Goal: Communication & Community: Share content

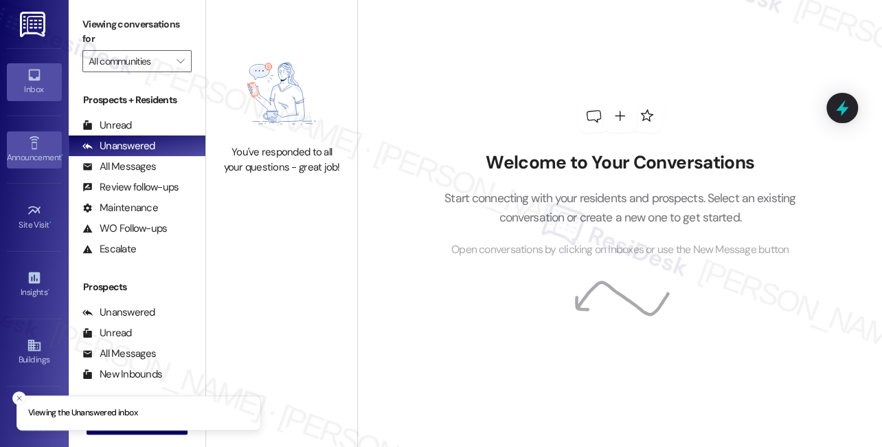
click at [44, 141] on link "Announcement •" at bounding box center [34, 149] width 55 height 37
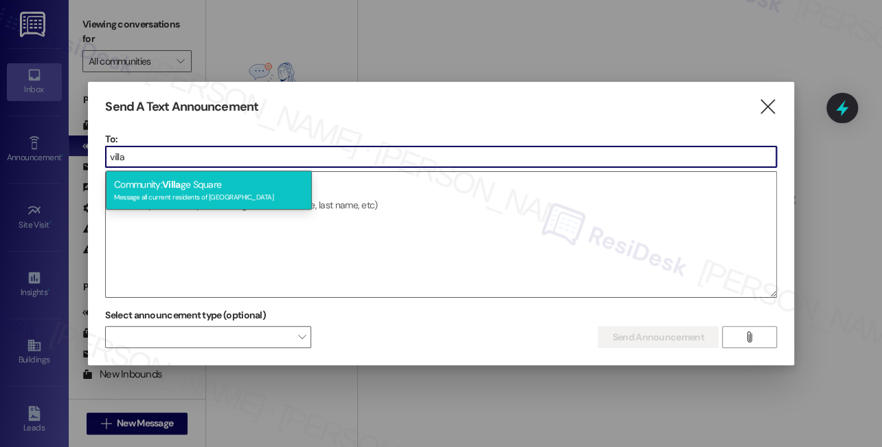
type input "villa"
click at [199, 179] on div "Community: [GEOGRAPHIC_DATA] Message all current residents of [GEOGRAPHIC_DATA]" at bounding box center [209, 189] width 206 height 39
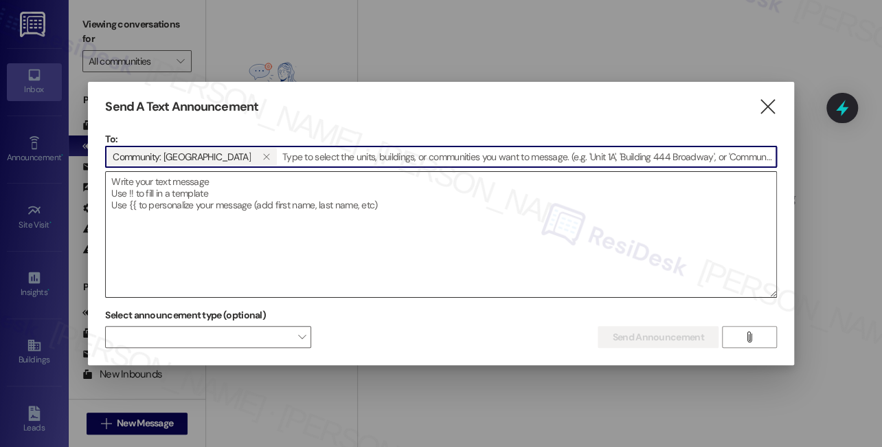
click at [169, 203] on textarea at bounding box center [441, 234] width 670 height 125
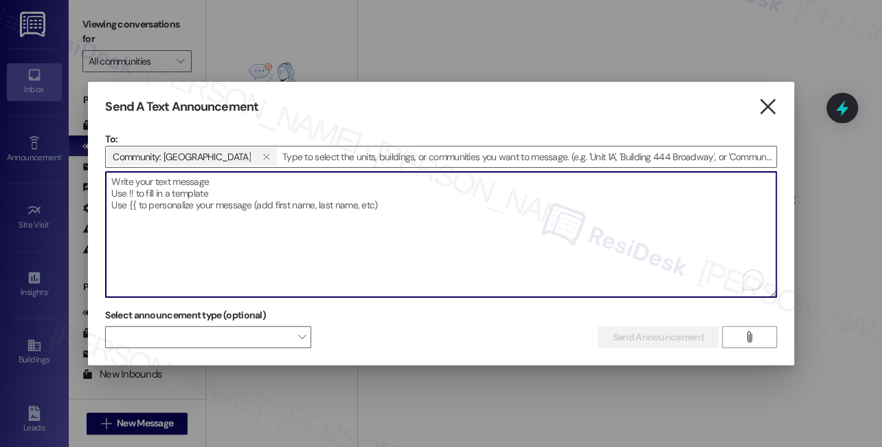
click at [774, 104] on icon "" at bounding box center [768, 107] width 19 height 14
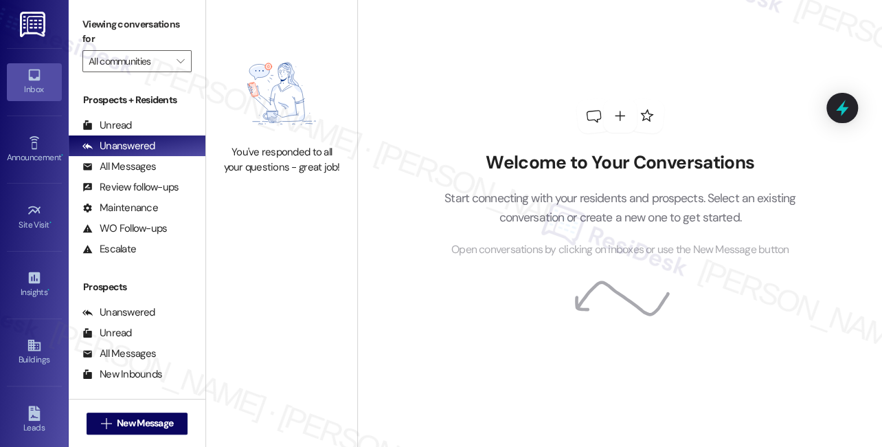
click at [28, 65] on link "Inbox" at bounding box center [34, 81] width 55 height 37
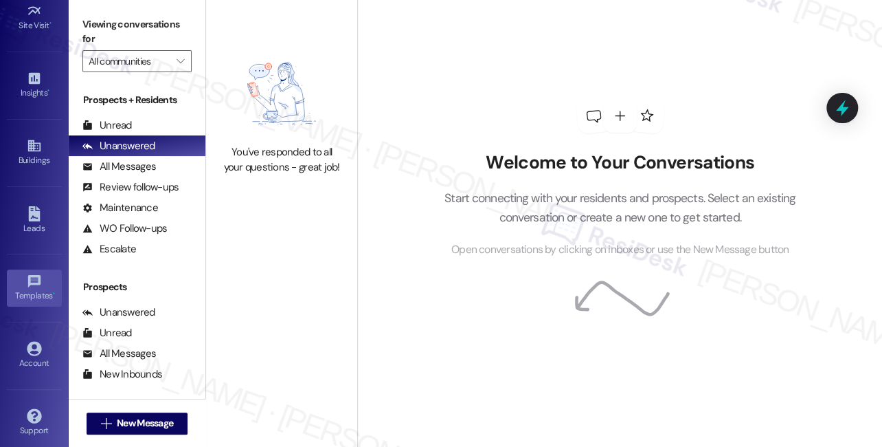
scroll to position [203, 0]
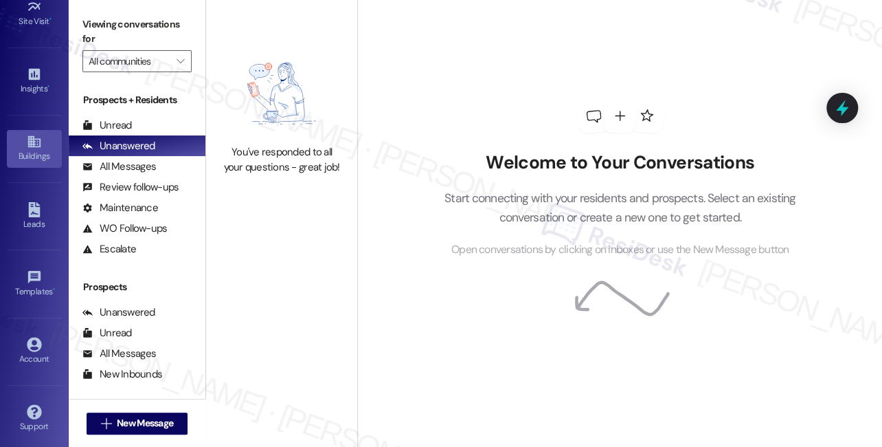
click at [32, 155] on div "Buildings" at bounding box center [34, 156] width 69 height 14
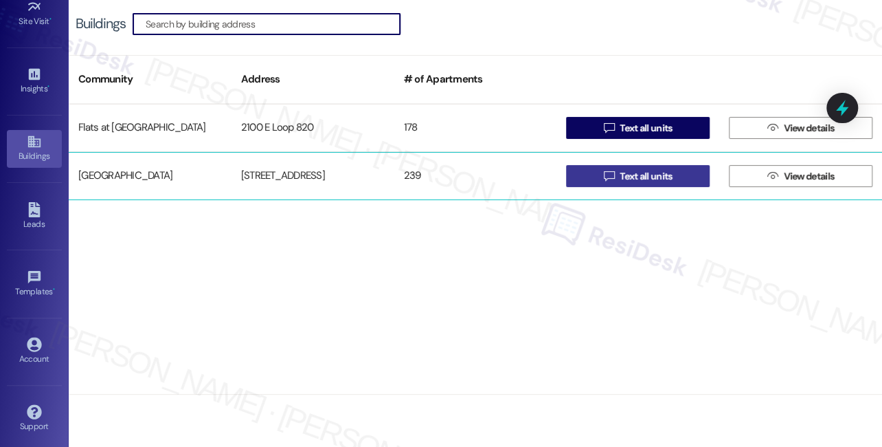
click at [637, 177] on span "Text all units" at bounding box center [646, 176] width 52 height 14
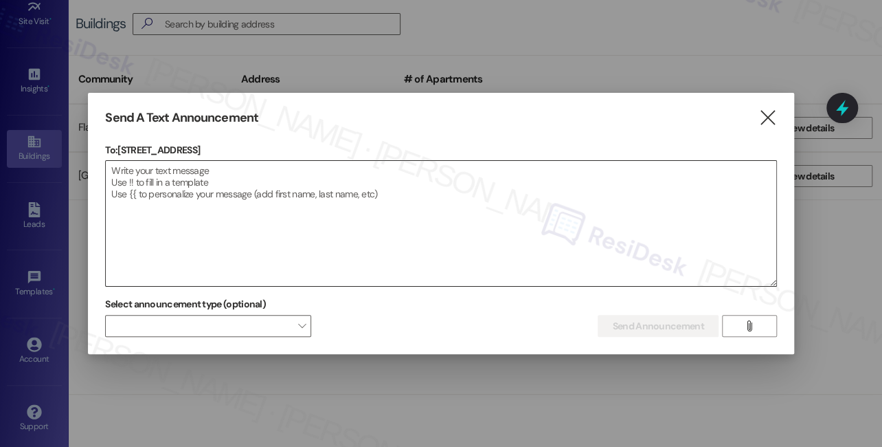
click at [324, 216] on textarea at bounding box center [441, 223] width 670 height 125
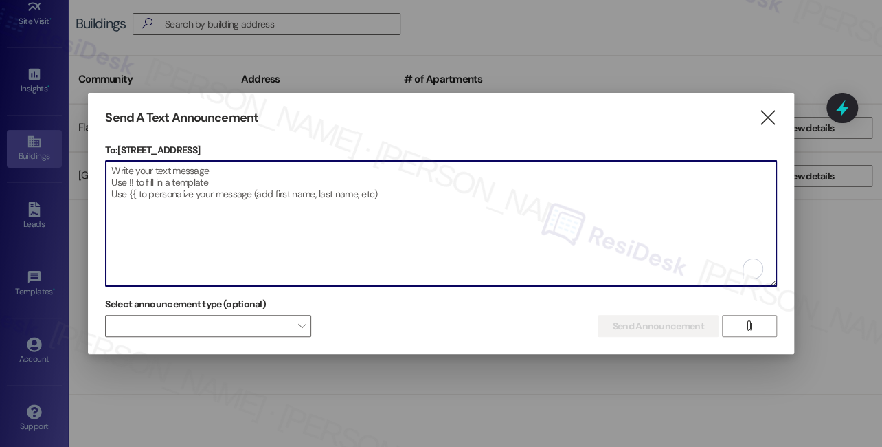
paste textarea "Hi {{first_name}}! We sincerely apologize for any inconvenience you may have ex…"
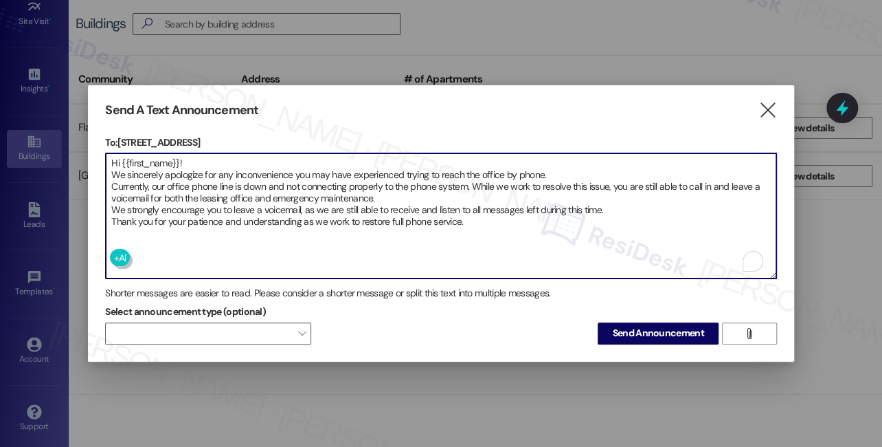
click at [200, 169] on textarea "Hi {{first_name}}! We sincerely apologize for any inconvenience you may have ex…" at bounding box center [441, 215] width 670 height 125
click at [387, 208] on textarea "Hi {{first_name}}! We sincerely apologize for any inconvenience you may have ex…" at bounding box center [441, 215] width 670 height 125
type textarea "Hi {{first_name}}! We sincerely apologize for any inconvenience you may have ex…"
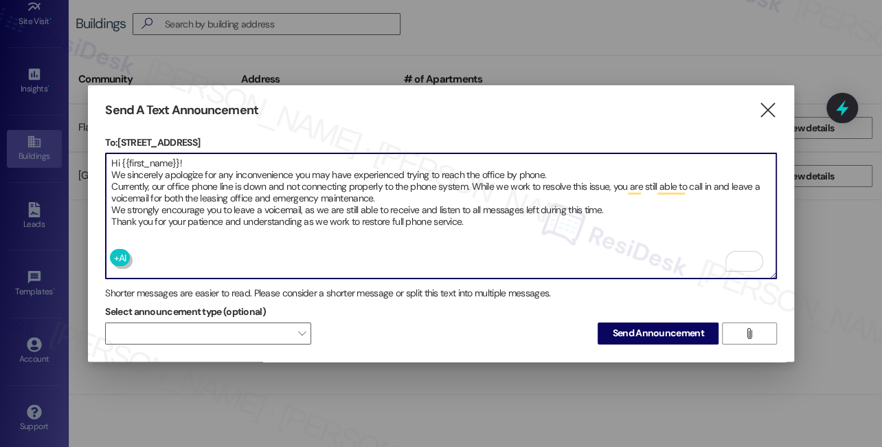
click at [423, 176] on textarea "Hi {{first_name}}! We sincerely apologize for any inconvenience you may have ex…" at bounding box center [441, 215] width 670 height 125
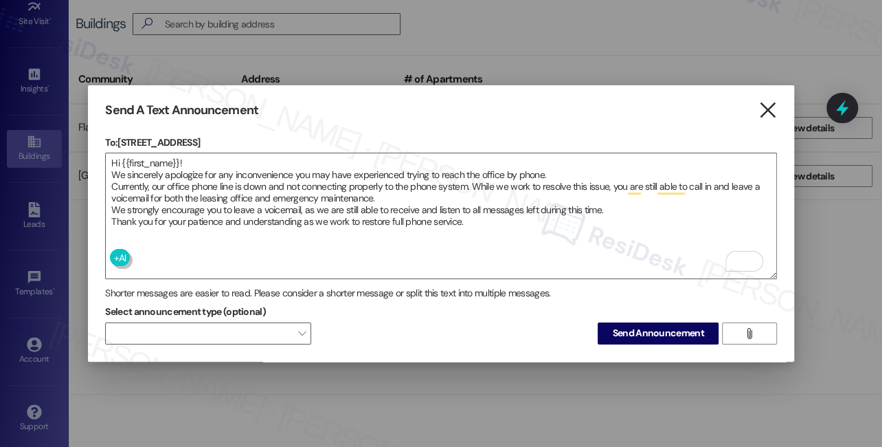
click at [766, 109] on icon "" at bounding box center [768, 110] width 19 height 14
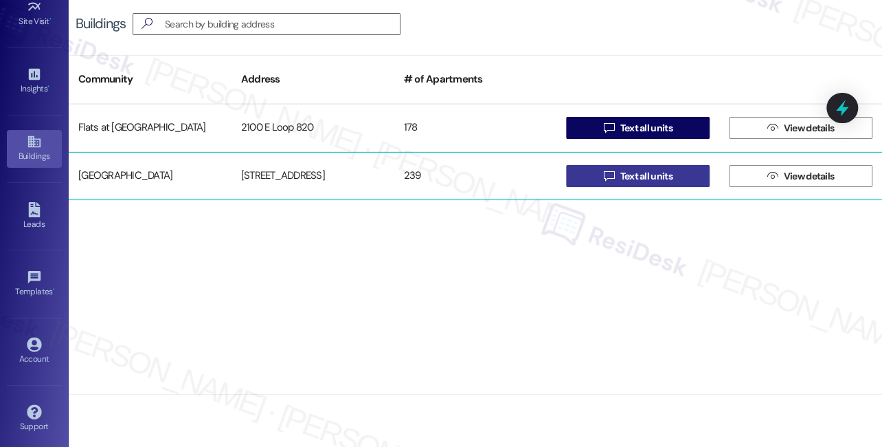
click at [665, 179] on span "Text all units" at bounding box center [646, 176] width 52 height 14
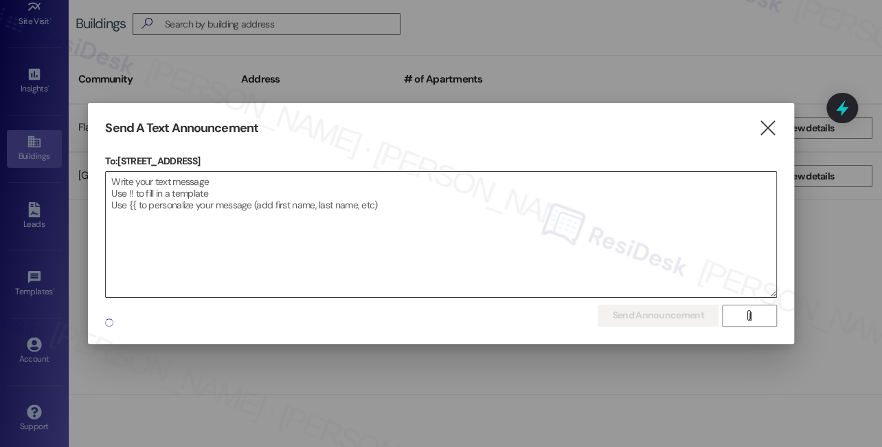
click at [357, 238] on textarea at bounding box center [441, 234] width 670 height 125
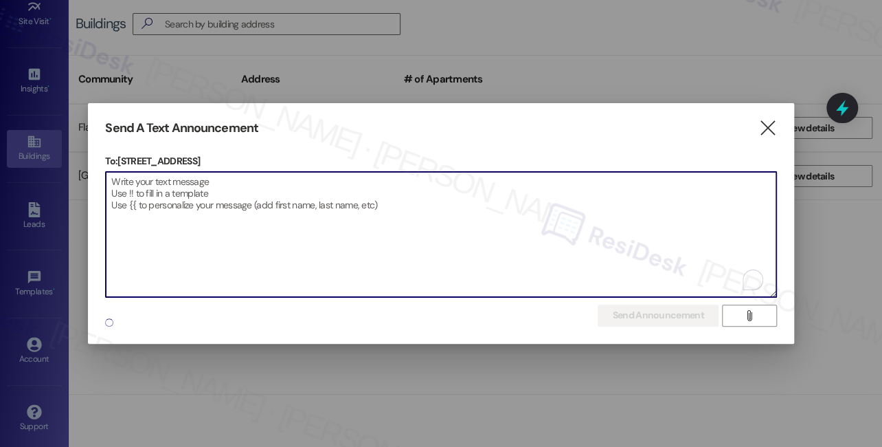
paste textarea "Hi {{first_name}}! We sincerely apologize for any inconvenience you may have ex…"
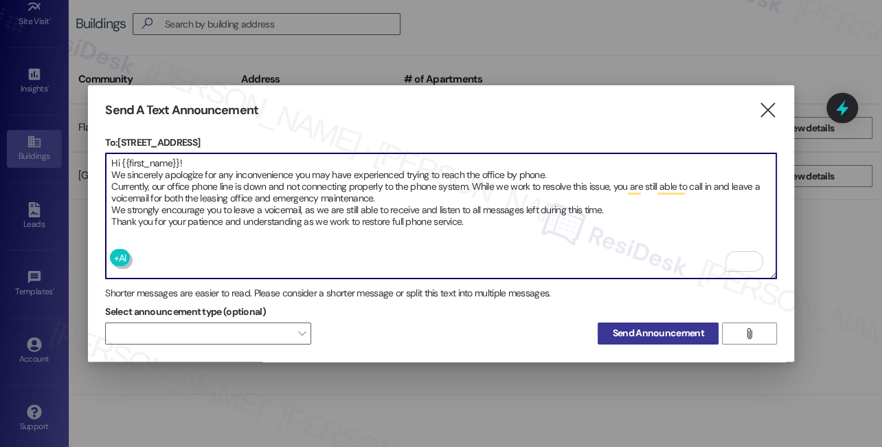
type textarea "Hi {{first_name}}! We sincerely apologize for any inconvenience you may have ex…"
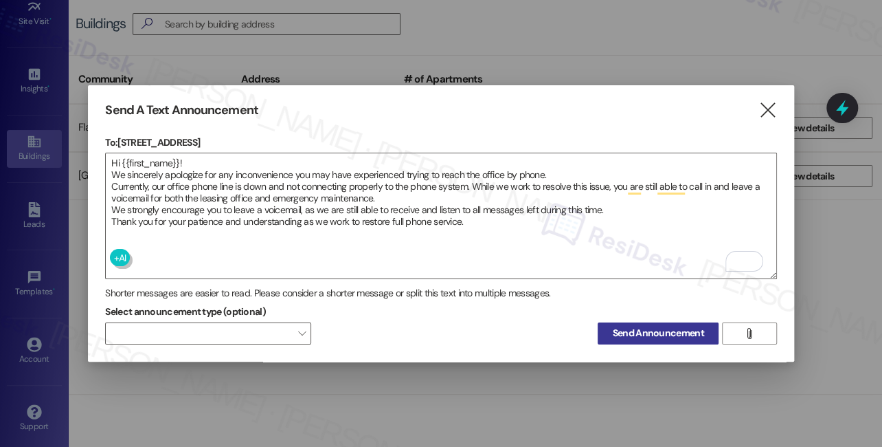
click at [628, 328] on span "Send Announcement" at bounding box center [657, 333] width 91 height 14
